Goal: Find specific page/section: Find specific page/section

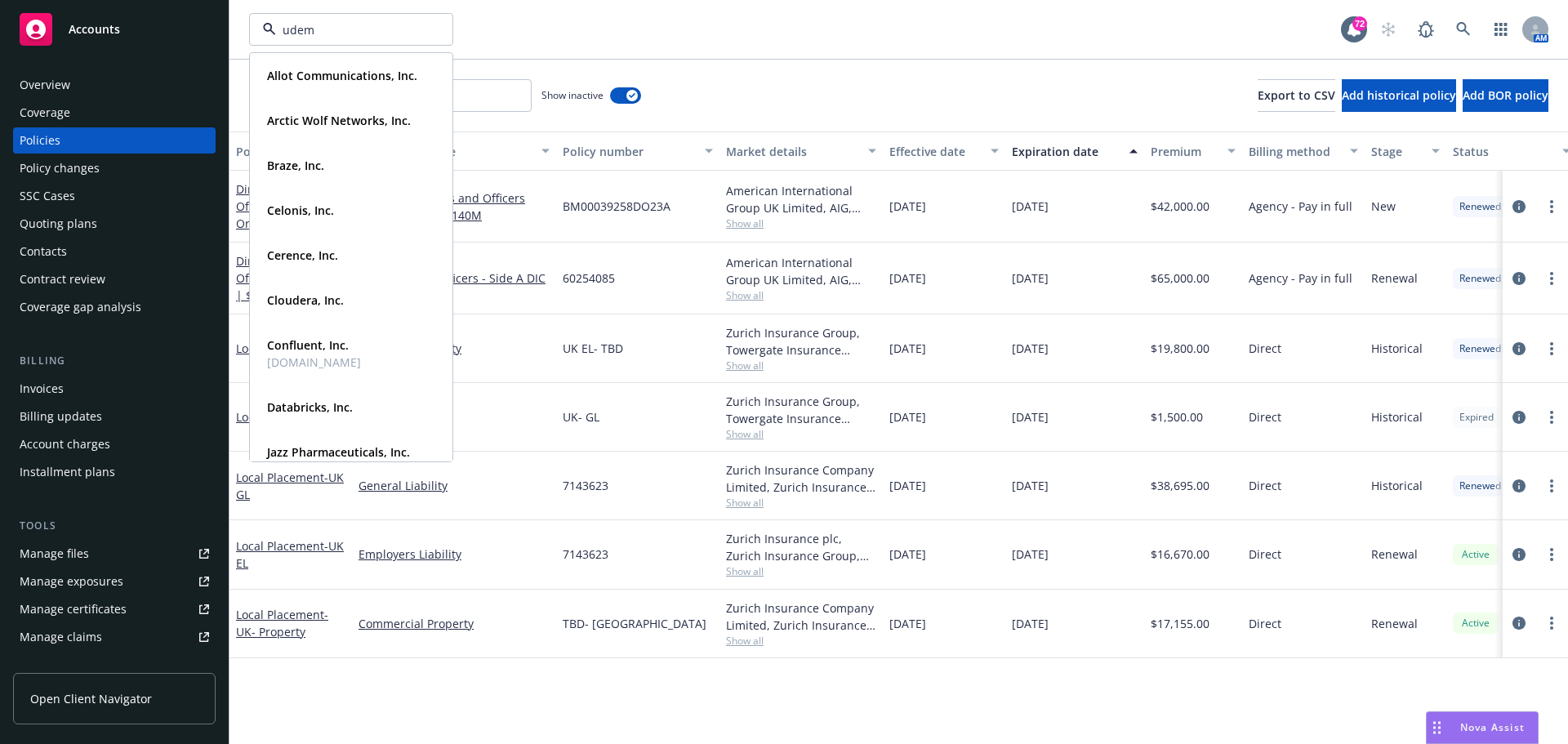
type input "udemy"
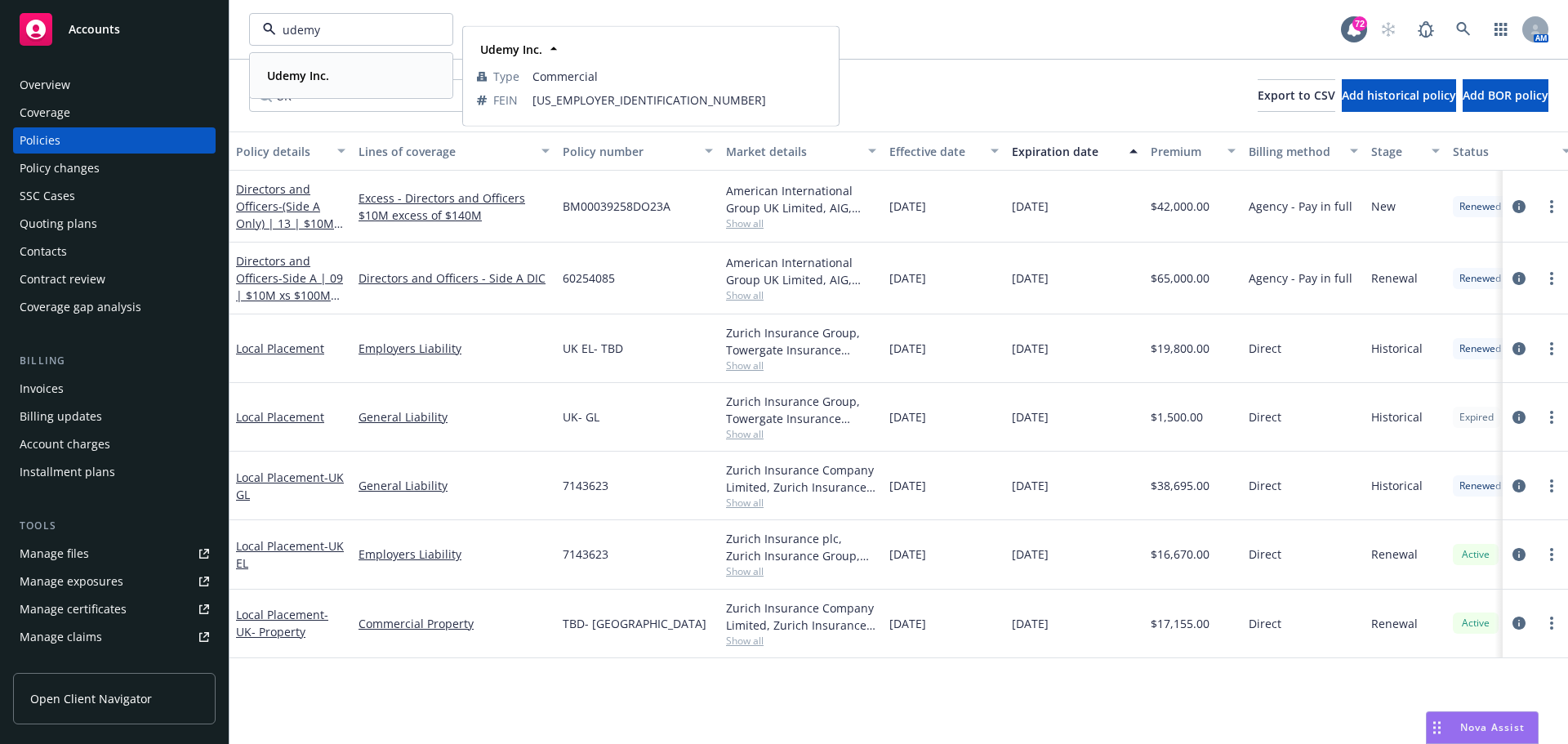
click at [355, 78] on div "Udemy Inc." at bounding box center [351, 76] width 182 height 24
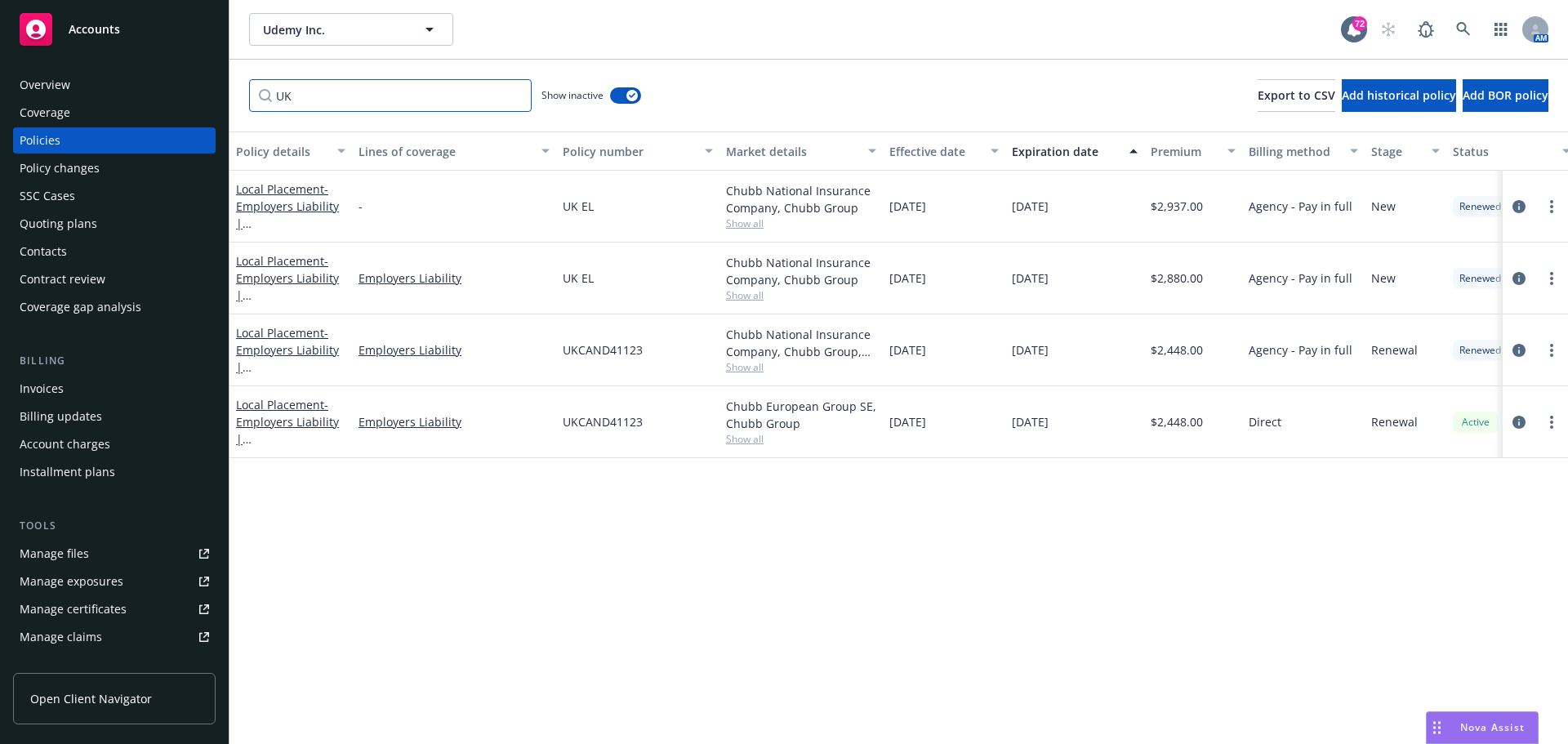
click at [306, 105] on input "UK" at bounding box center [390, 95] width 282 height 33
drag, startPoint x: 307, startPoint y: 103, endPoint x: 224, endPoint y: 98, distance: 83.2
click at [224, 98] on div "Accounts Overview Coverage Policies Policy changes SSC Cases Quoting plans Cont…" at bounding box center [784, 372] width 1568 height 744
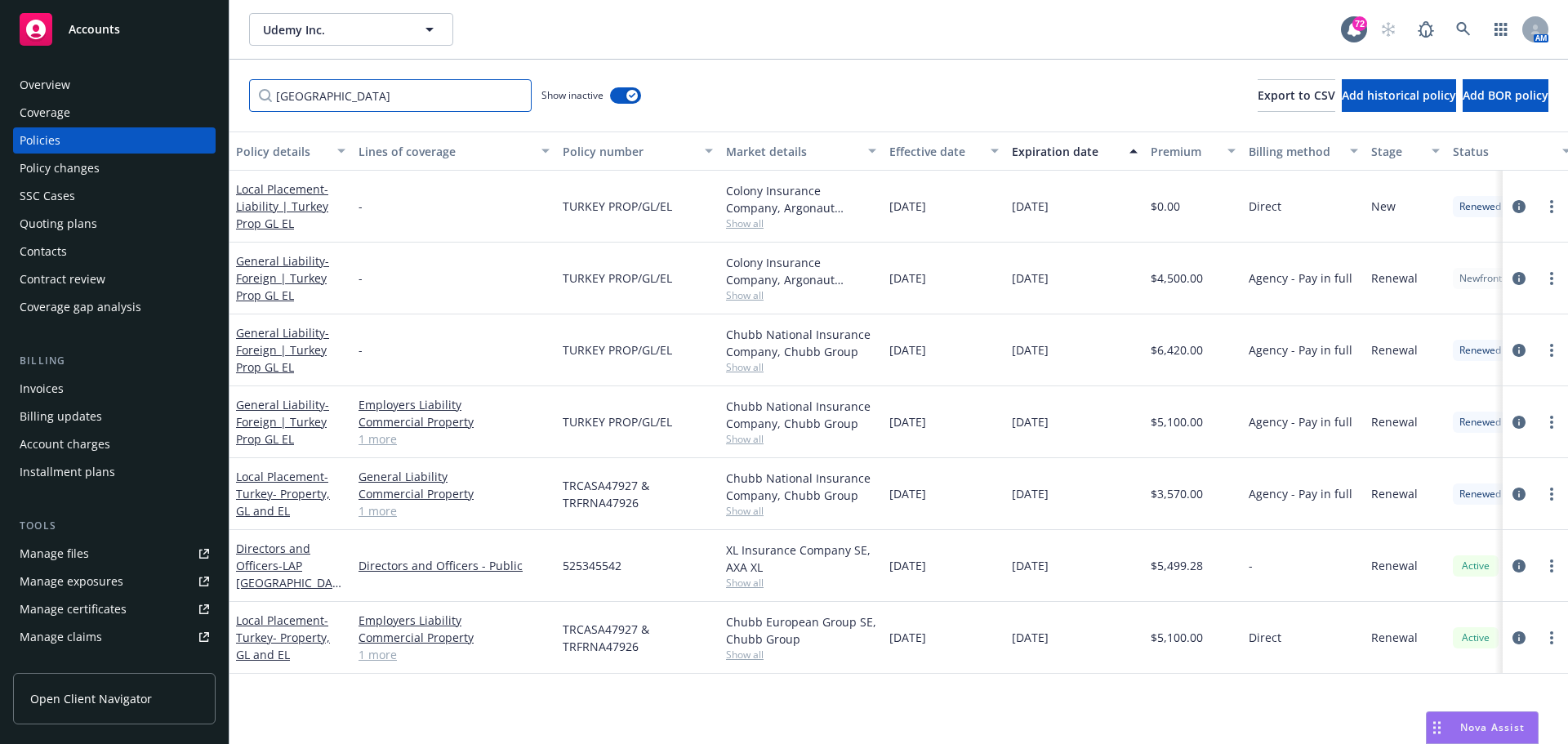
type input "[GEOGRAPHIC_DATA]"
click at [624, 97] on button "button" at bounding box center [625, 95] width 31 height 16
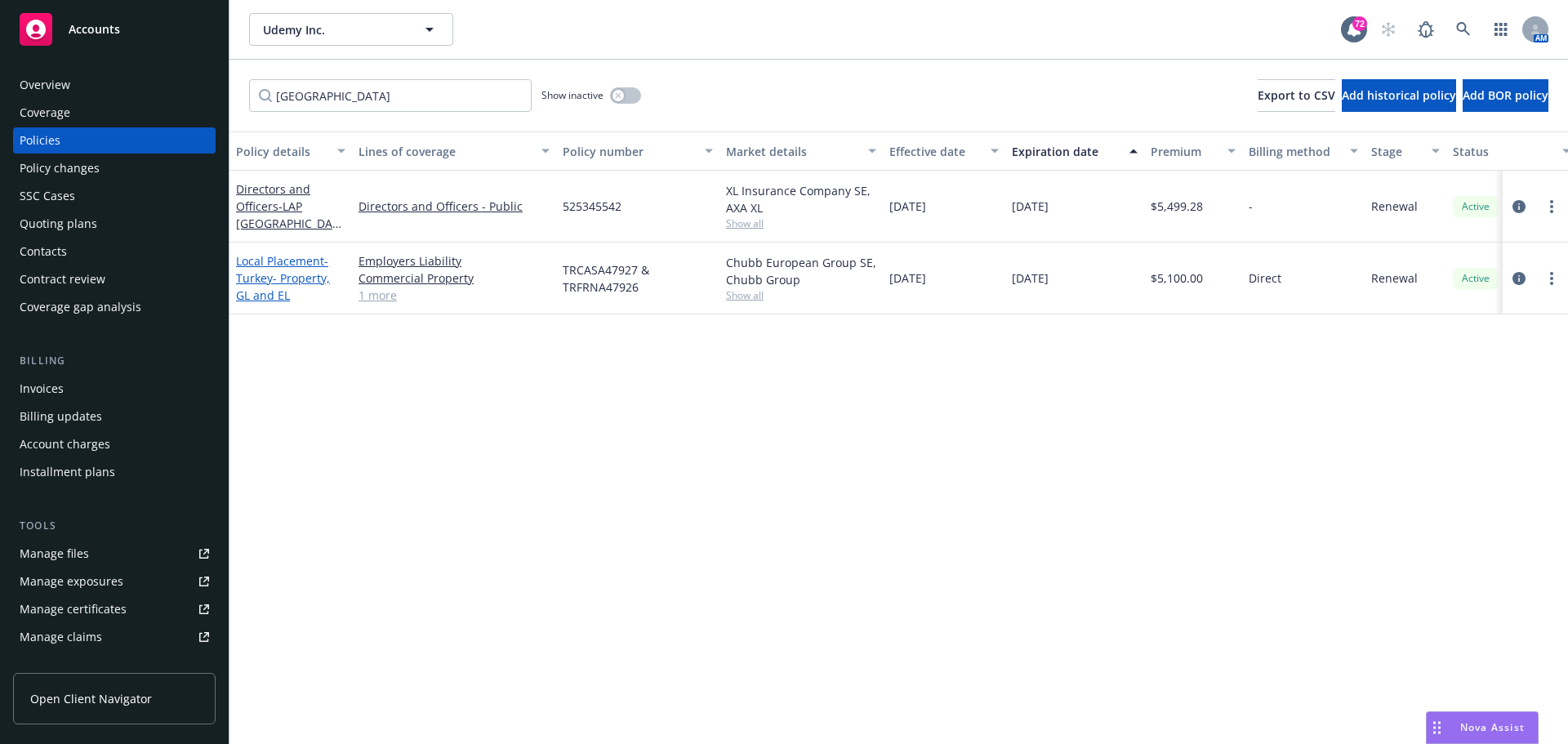
click at [271, 277] on span "- [GEOGRAPHIC_DATA]- Property, GL and EL" at bounding box center [283, 277] width 94 height 50
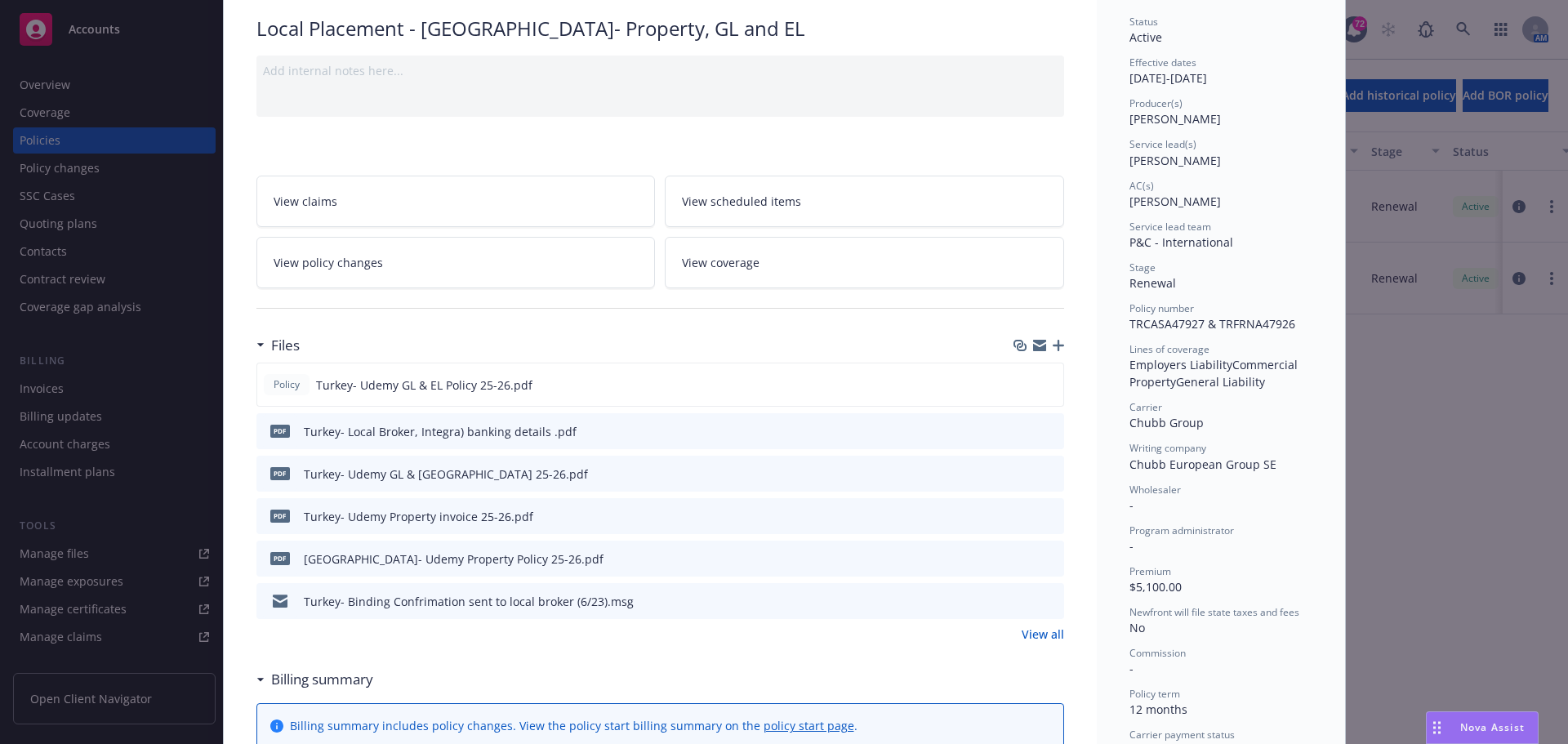
scroll to position [327, 0]
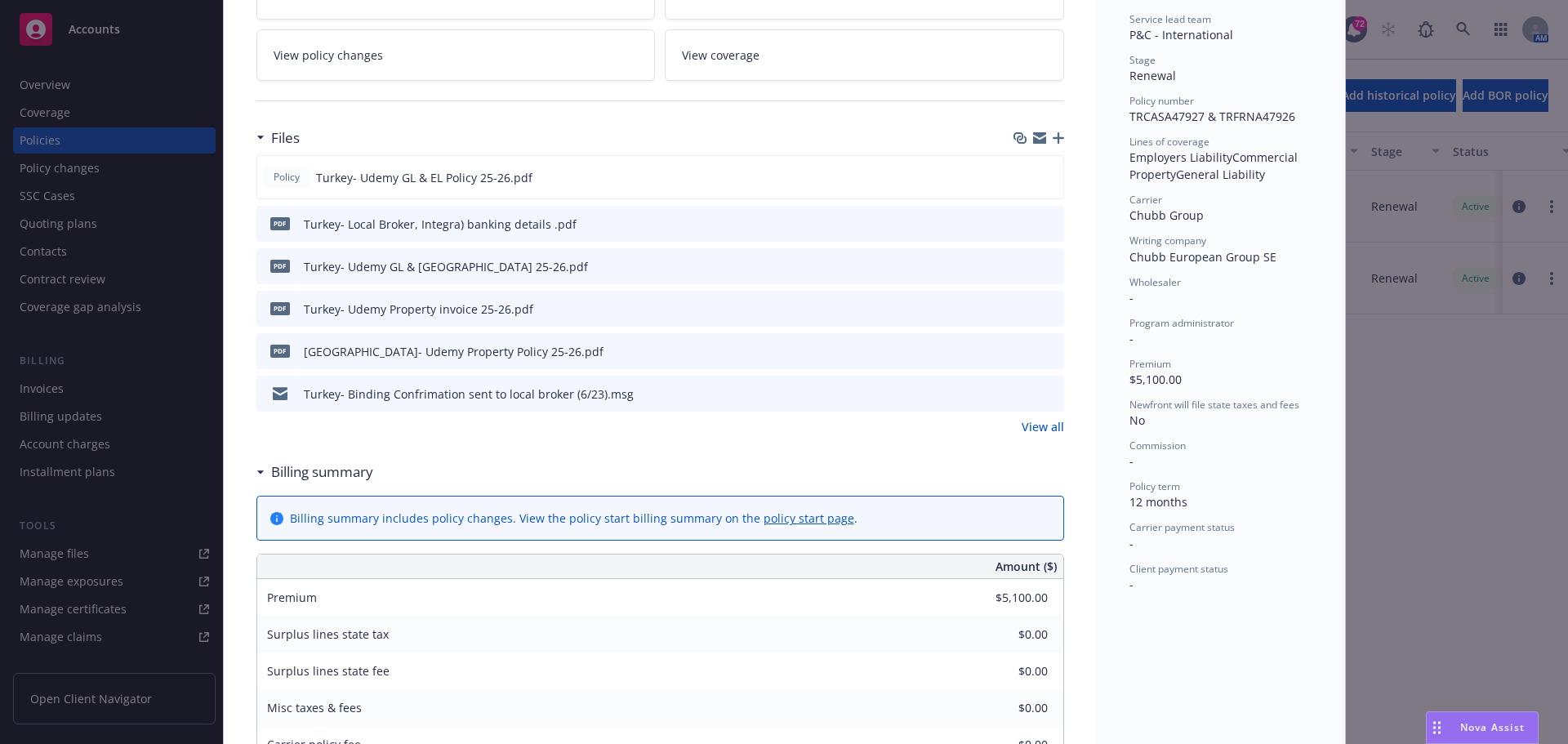
click at [1042, 353] on icon "preview file" at bounding box center [1048, 351] width 14 height 12
